Goal: Information Seeking & Learning: Understand process/instructions

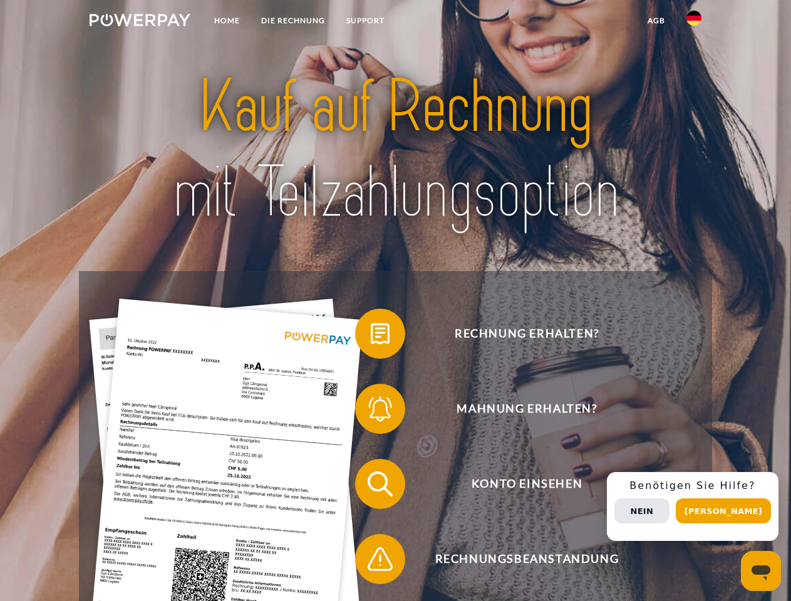
click at [140, 22] on img at bounding box center [140, 20] width 101 height 13
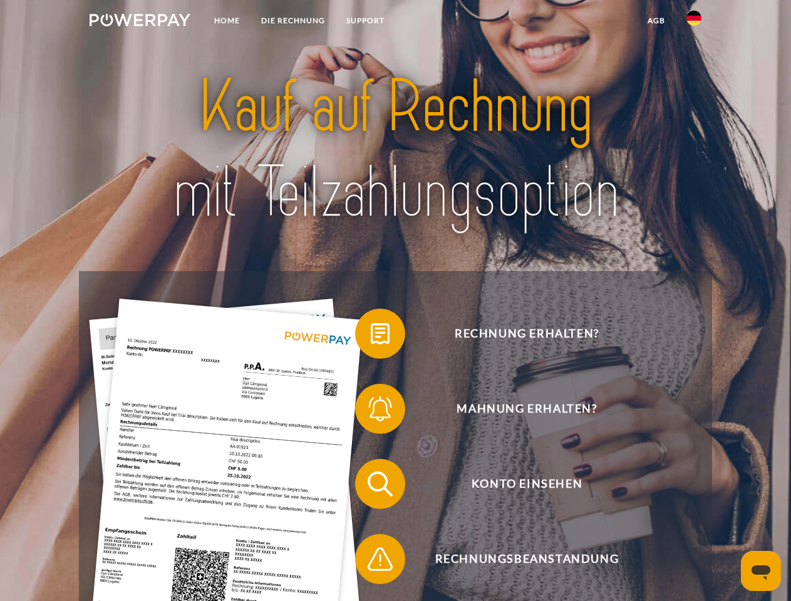
click at [694, 22] on img at bounding box center [694, 18] width 15 height 15
click at [656, 21] on link "agb" at bounding box center [656, 20] width 39 height 23
click at [371, 336] on span at bounding box center [361, 334] width 63 height 63
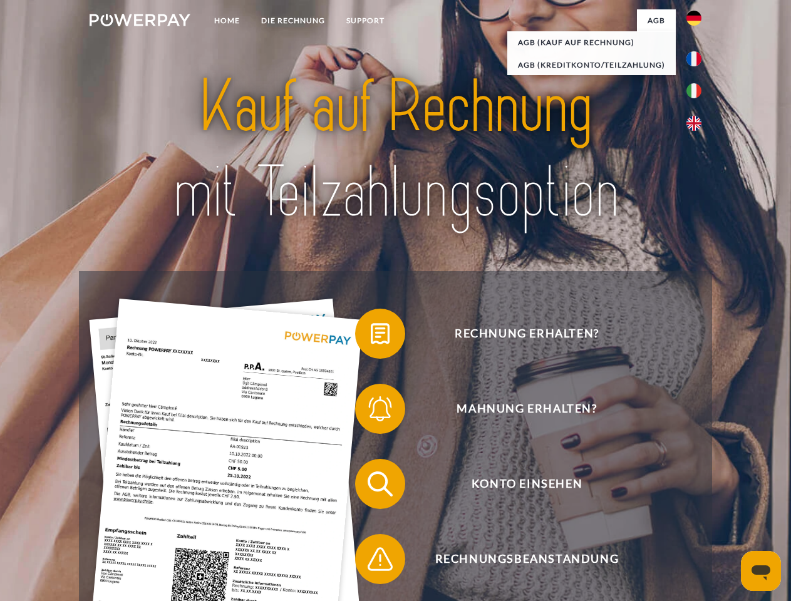
click at [371, 412] on span at bounding box center [361, 409] width 63 height 63
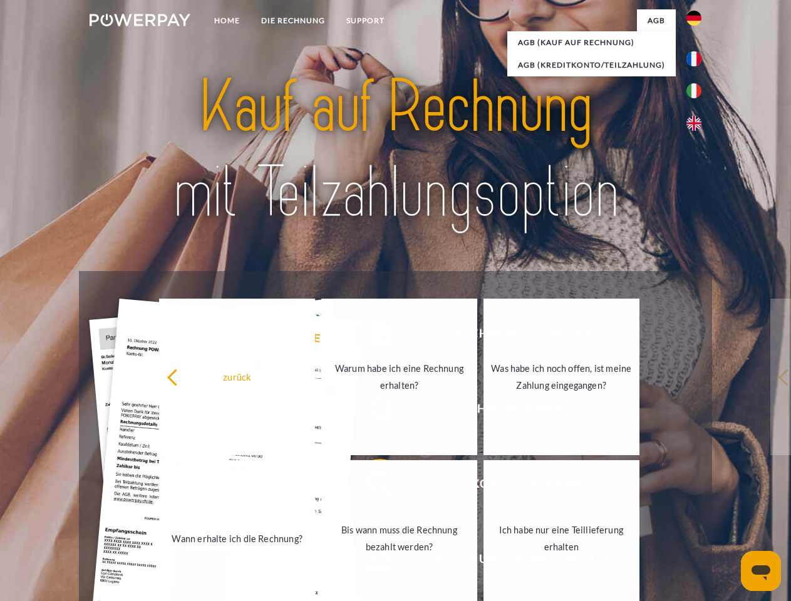
click at [371, 487] on link "Bis wann muss die Rechnung bezahlt werden?" at bounding box center [399, 539] width 156 height 157
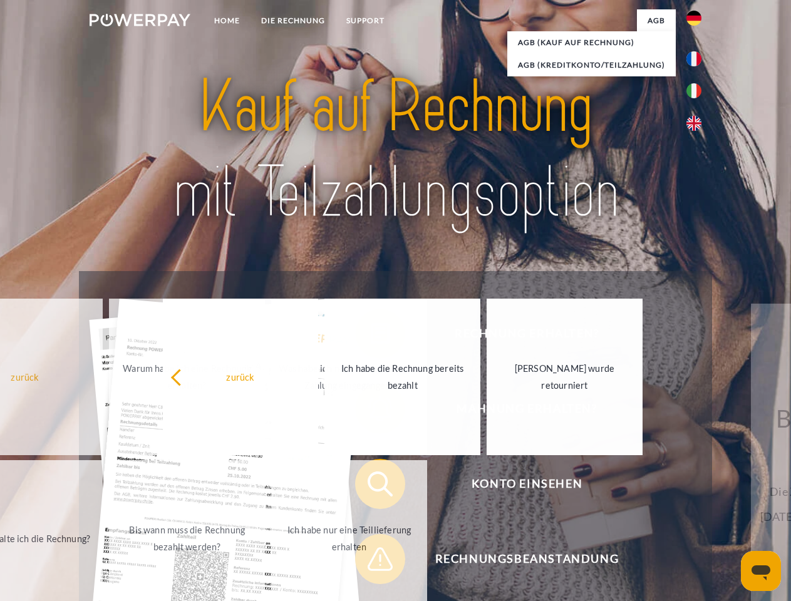
click at [371, 562] on span at bounding box center [361, 559] width 63 height 63
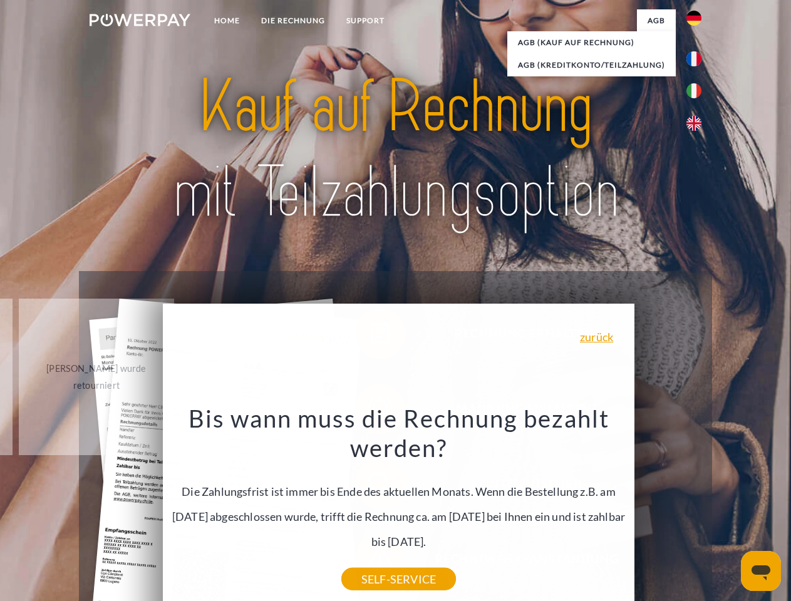
click at [697, 507] on div "Rechnung erhalten? Mahnung erhalten? Konto einsehen" at bounding box center [395, 521] width 633 height 501
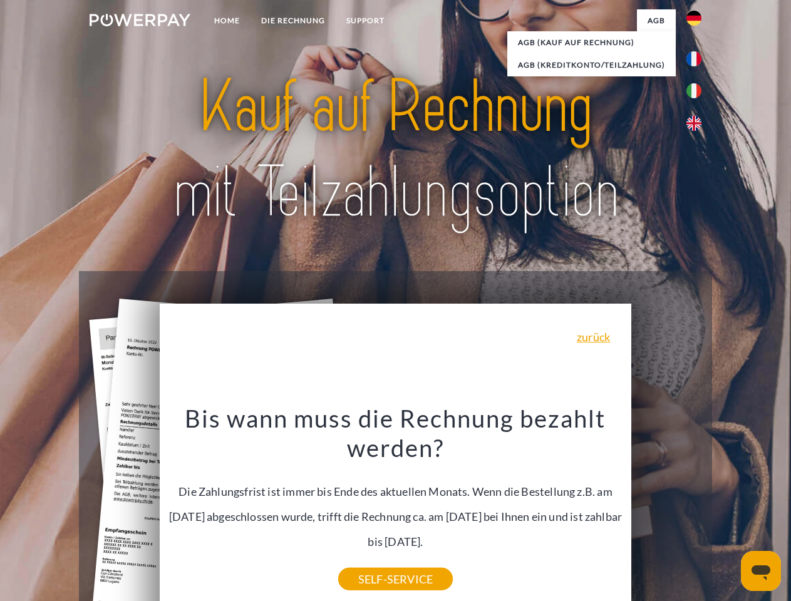
click at [667, 509] on span "Konto einsehen" at bounding box center [526, 484] width 307 height 50
click at [728, 511] on header "Home DIE RECHNUNG SUPPORT" at bounding box center [395, 432] width 791 height 865
